Goal: Task Accomplishment & Management: Manage account settings

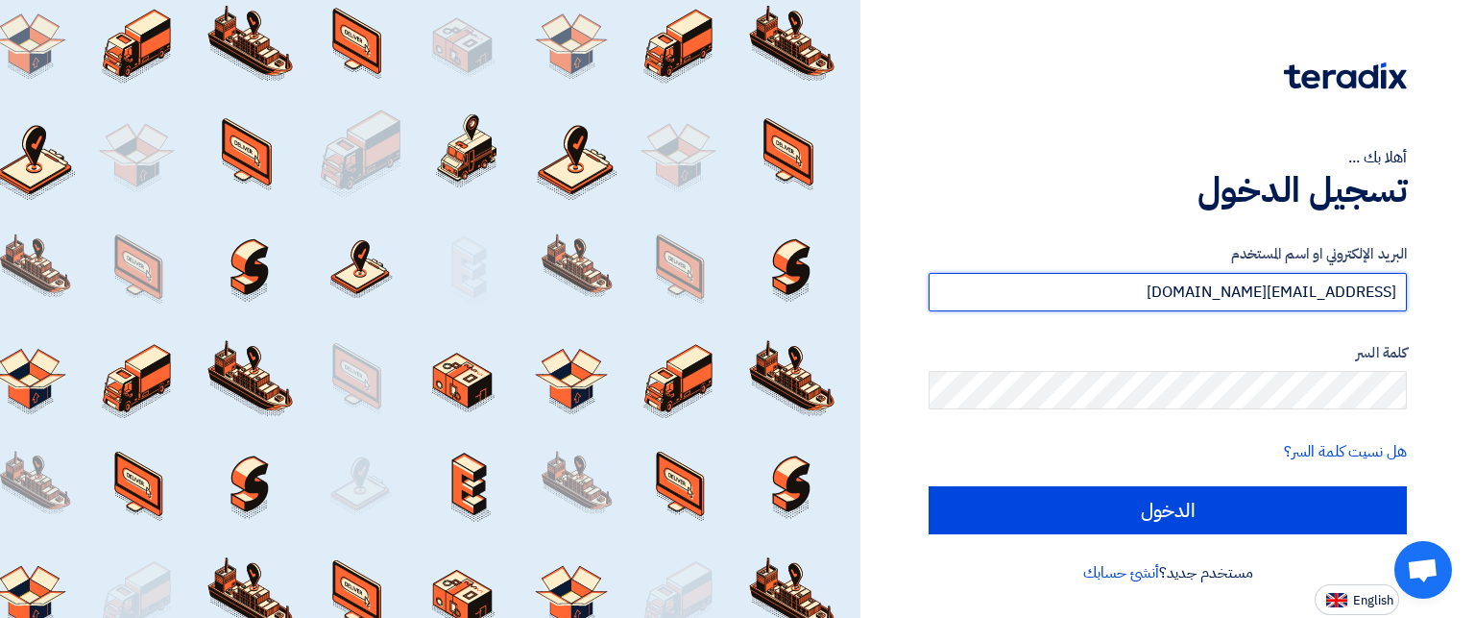
click at [1192, 295] on input "[EMAIL_ADDRESS][DOMAIN_NAME]" at bounding box center [1168, 292] width 478 height 38
click at [1206, 302] on input "[EMAIL_ADDRESS][DOMAIN_NAME]" at bounding box center [1168, 292] width 478 height 38
type input "[EMAIL_ADDRESS][DOMAIN_NAME]"
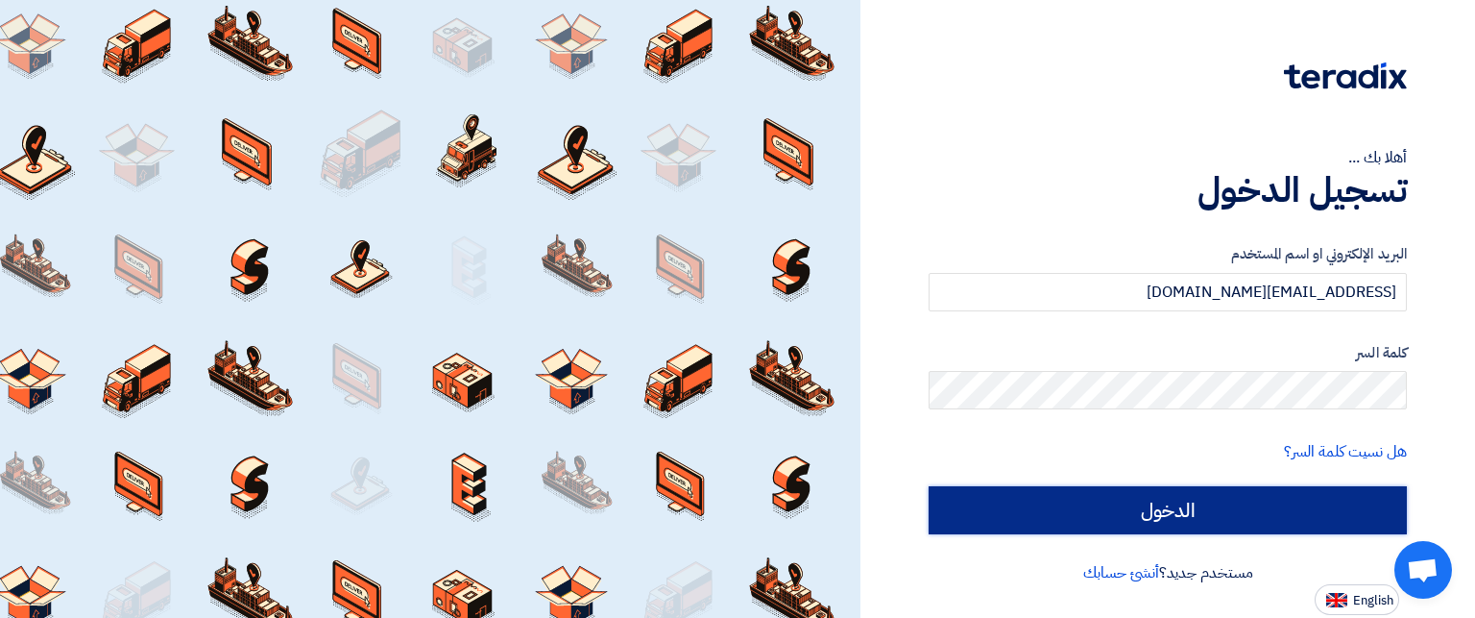
click at [1192, 506] on input "الدخول" at bounding box center [1168, 510] width 478 height 48
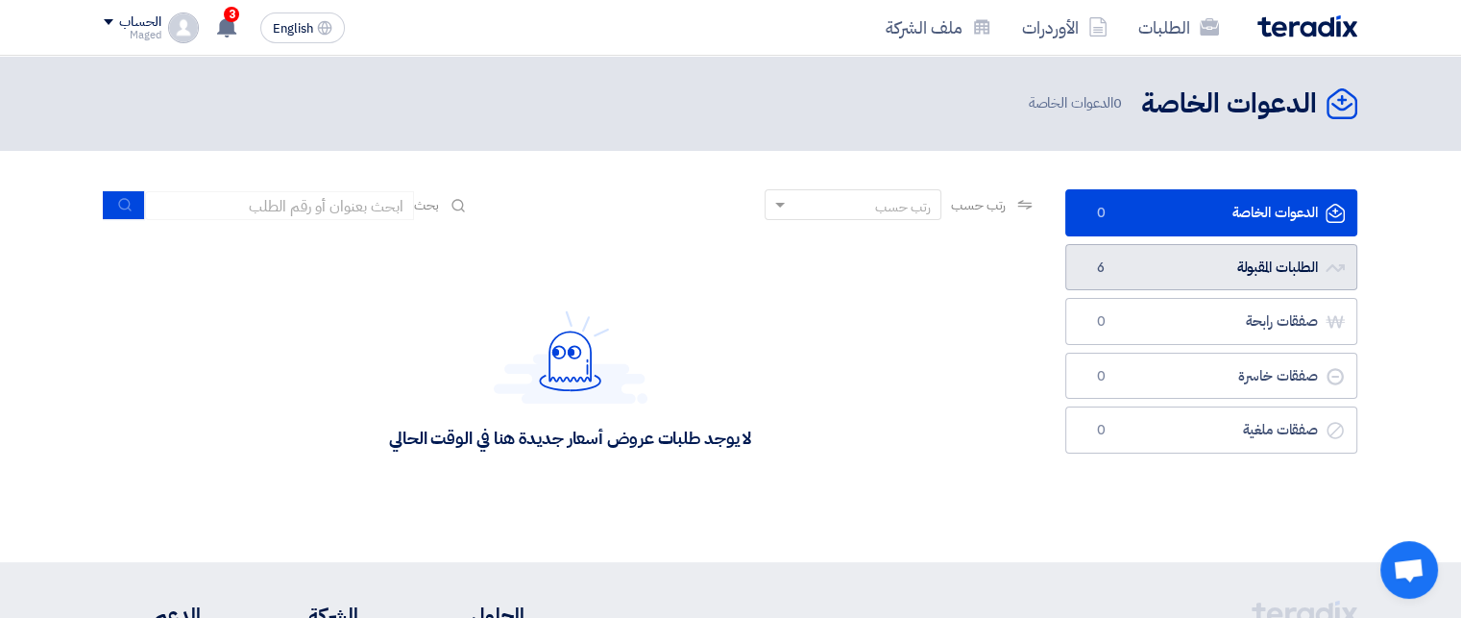
click at [1227, 281] on link "الطلبات المقبولة الطلبات المقبولة 6" at bounding box center [1211, 267] width 292 height 47
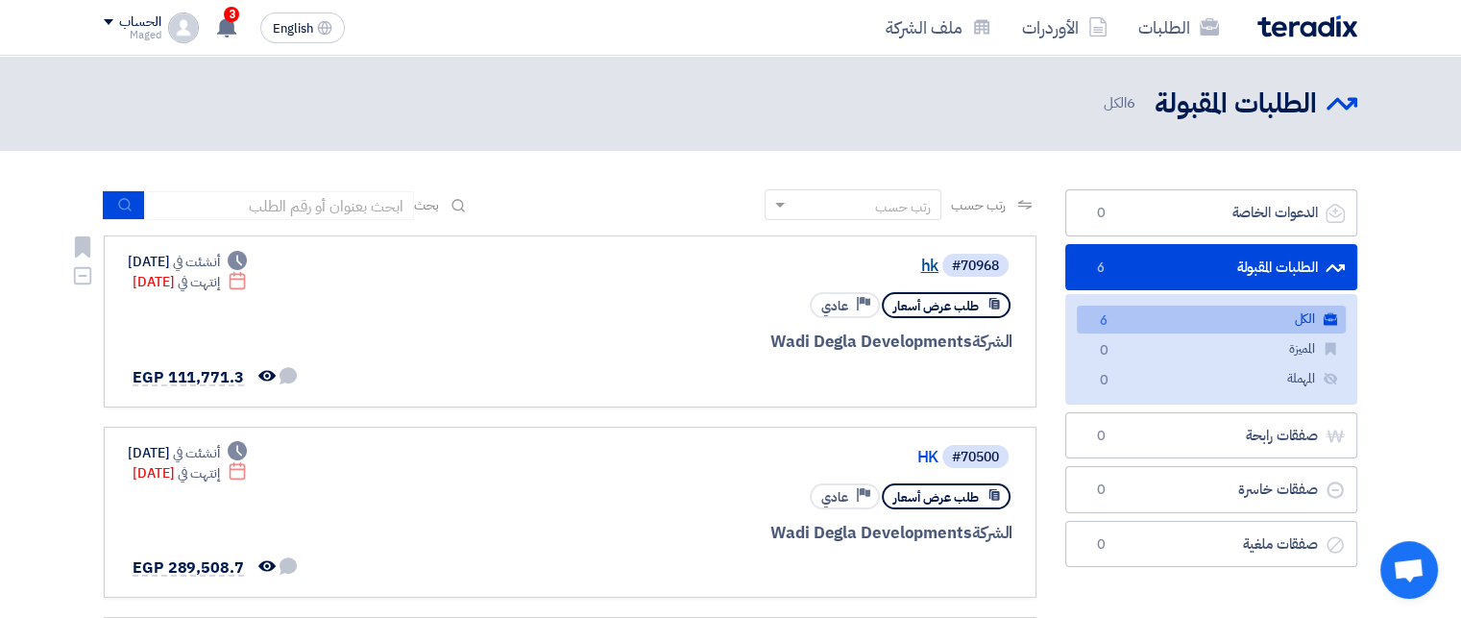
click at [928, 268] on link "hk" at bounding box center [746, 265] width 384 height 17
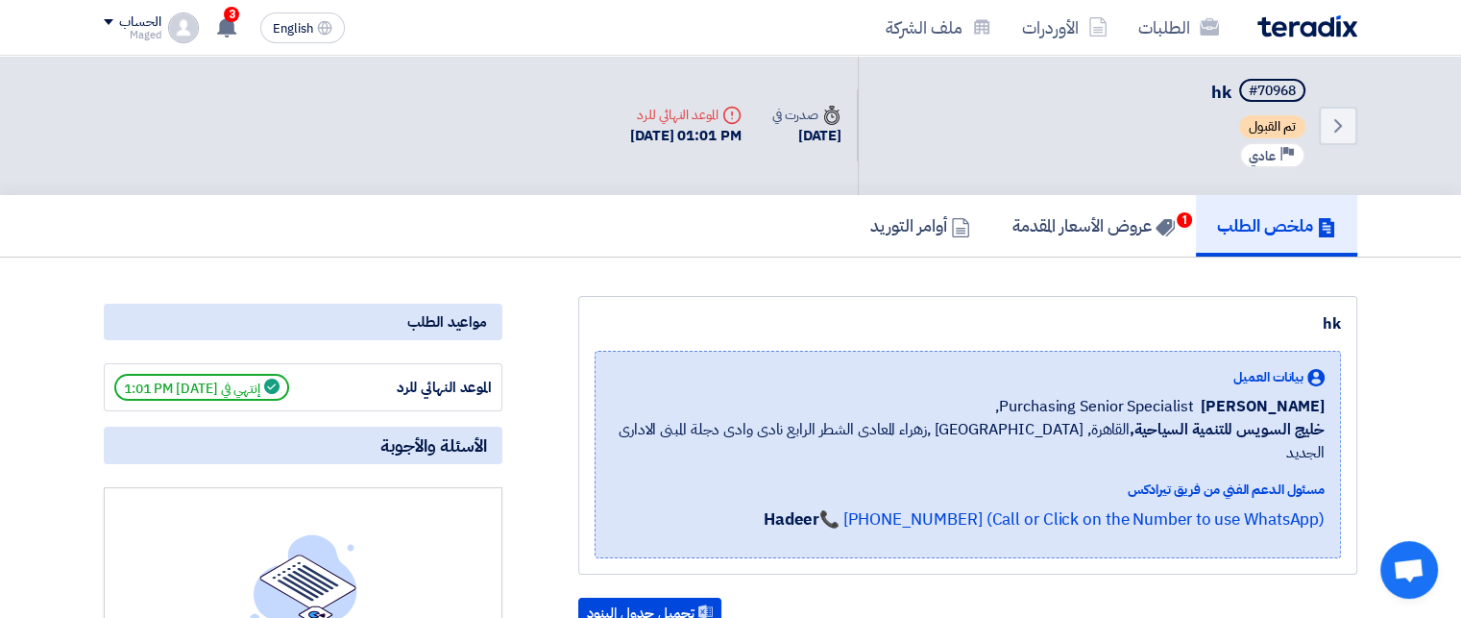
scroll to position [38, 0]
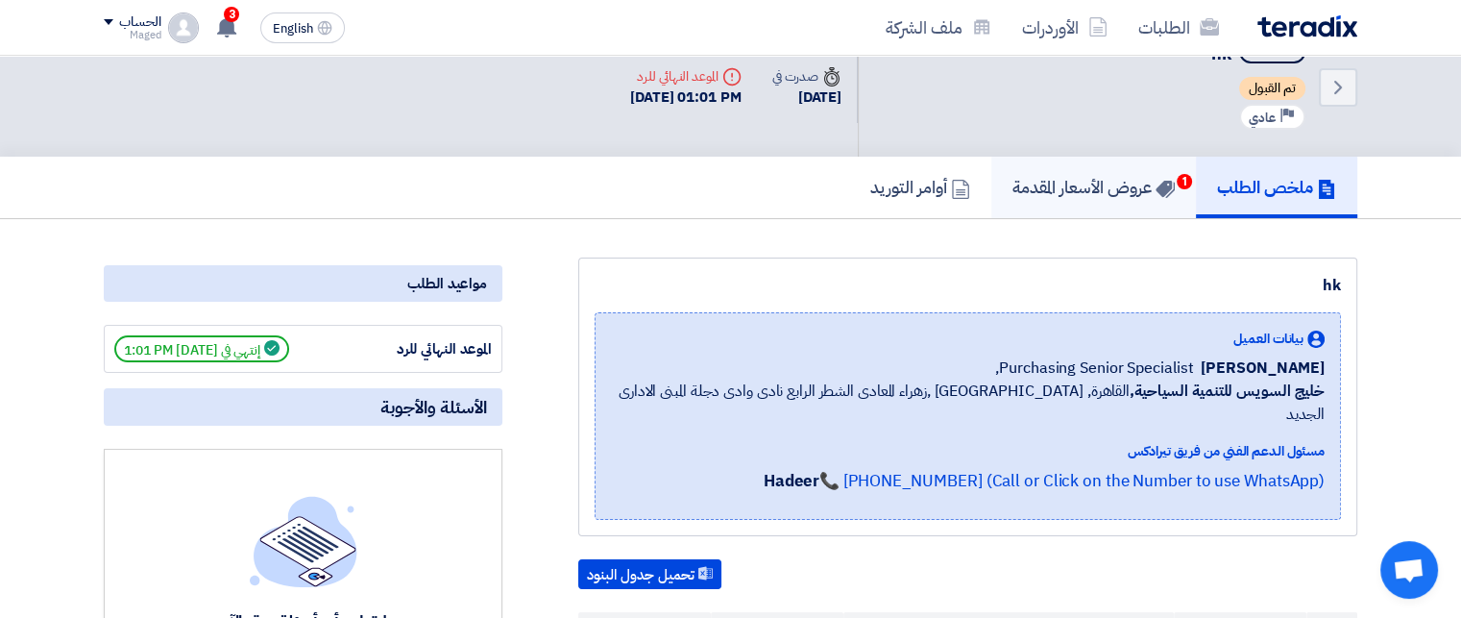
click at [1050, 203] on link "عروض الأسعار المقدمة 1" at bounding box center [1093, 187] width 205 height 61
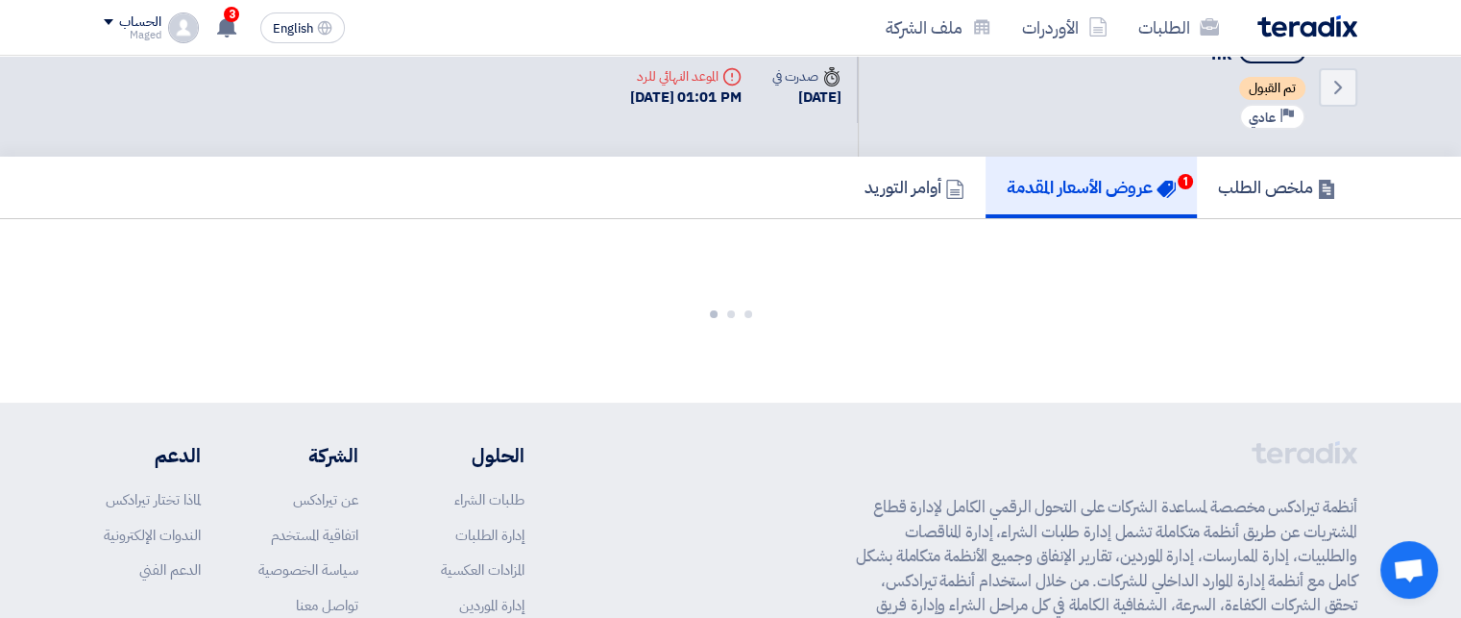
click at [1050, 203] on link "عروض الأسعار المقدمة 1" at bounding box center [1090, 187] width 211 height 61
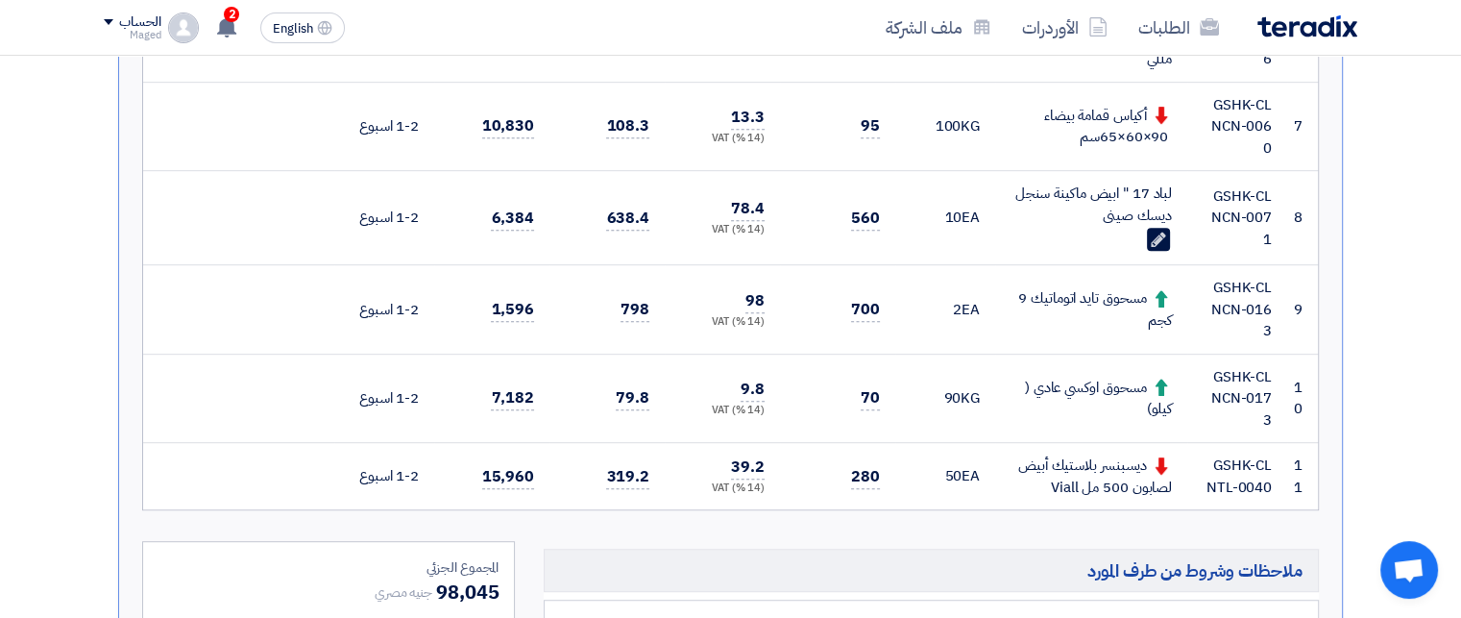
scroll to position [1037, 0]
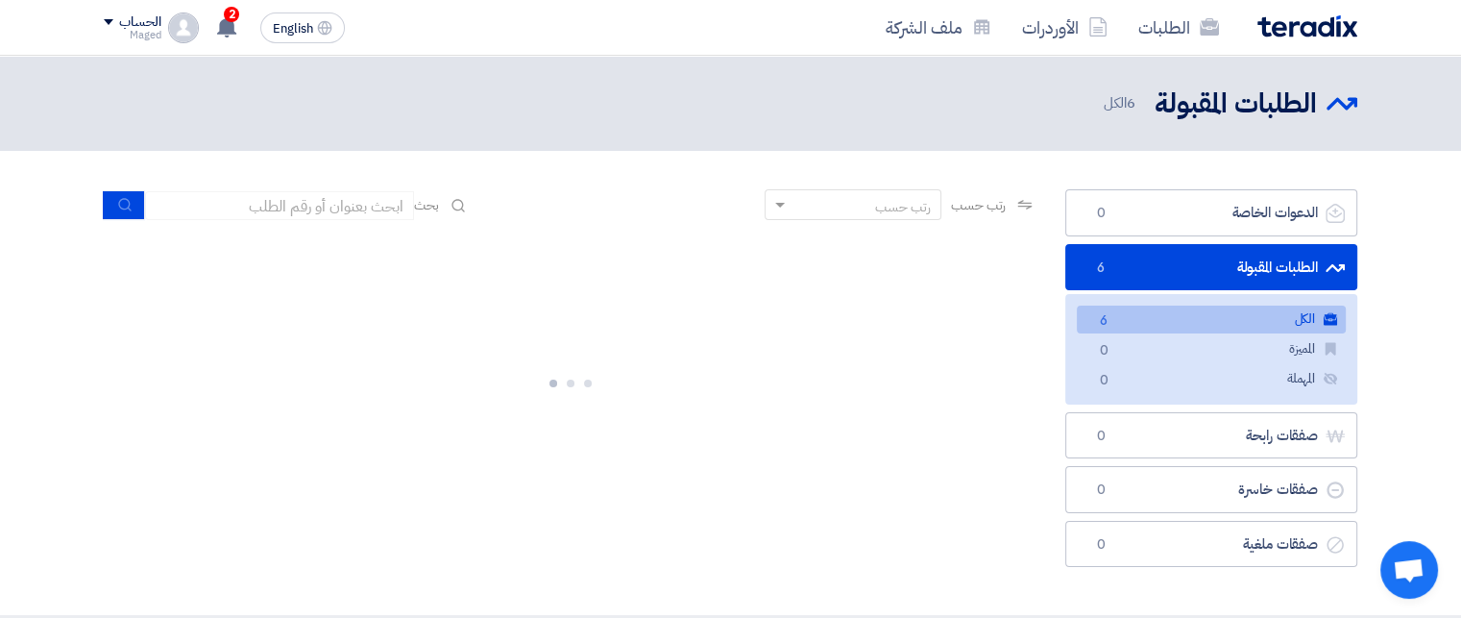
click at [1147, 313] on link "الكل الكل 6" at bounding box center [1211, 319] width 269 height 28
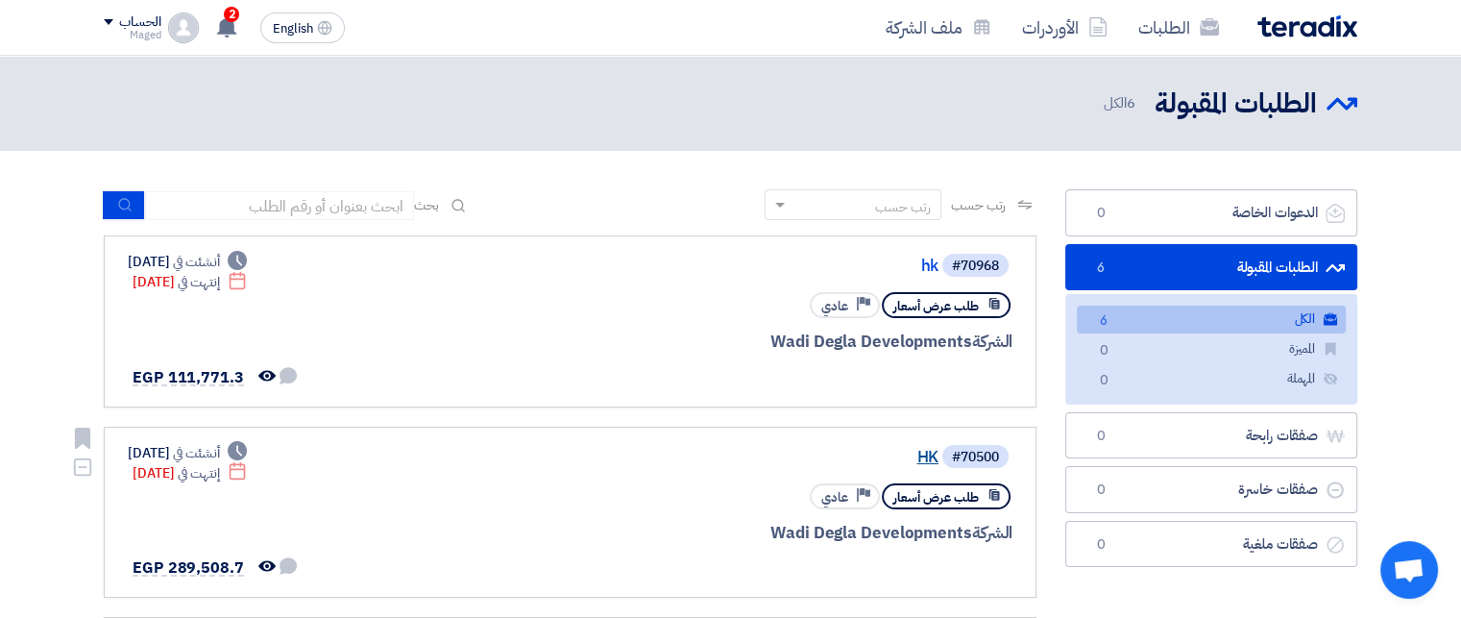
click at [914, 449] on link "HK" at bounding box center [746, 457] width 384 height 17
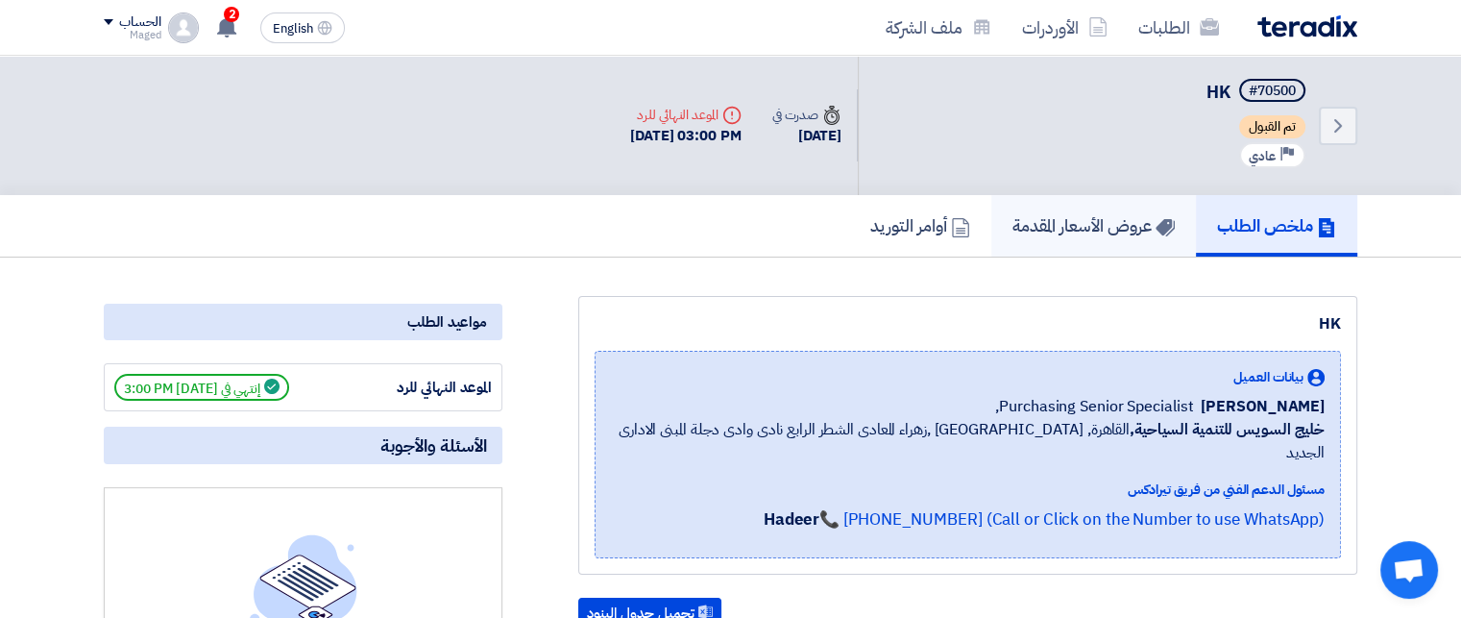
click at [1087, 232] on h5 "عروض الأسعار المقدمة" at bounding box center [1093, 225] width 162 height 22
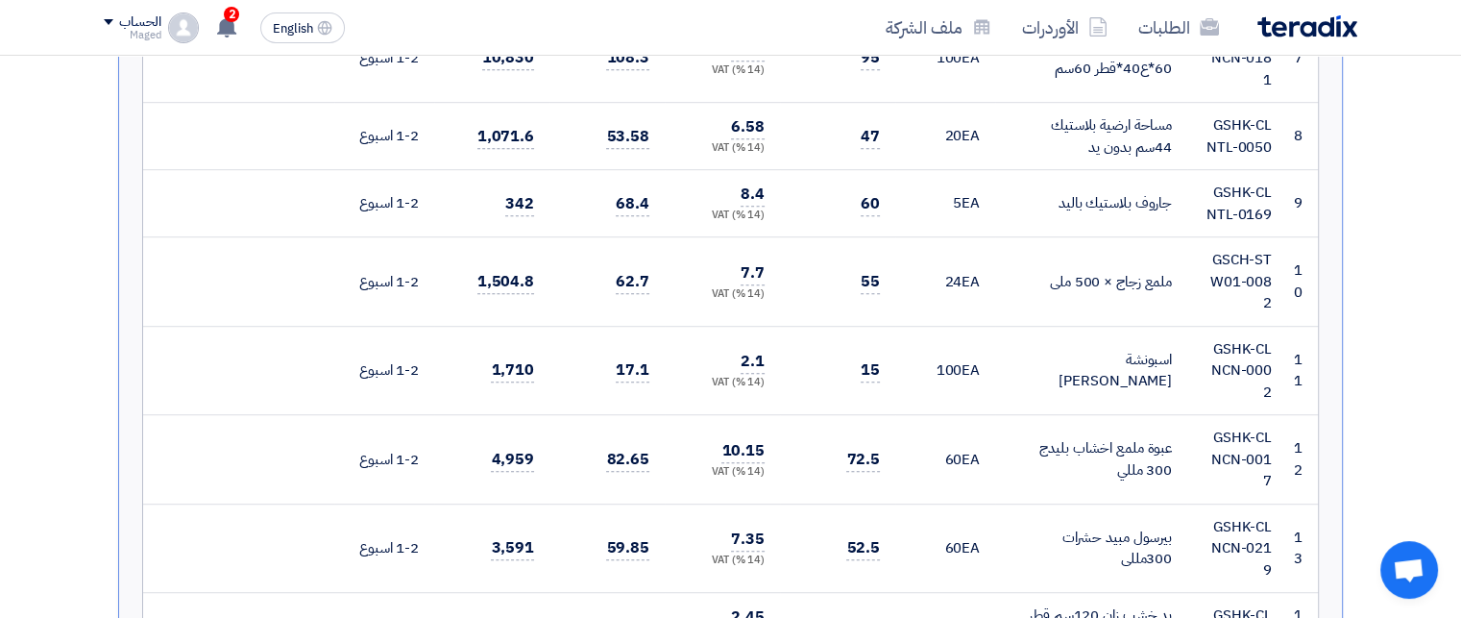
scroll to position [1152, 0]
